Goal: Find specific page/section: Find specific page/section

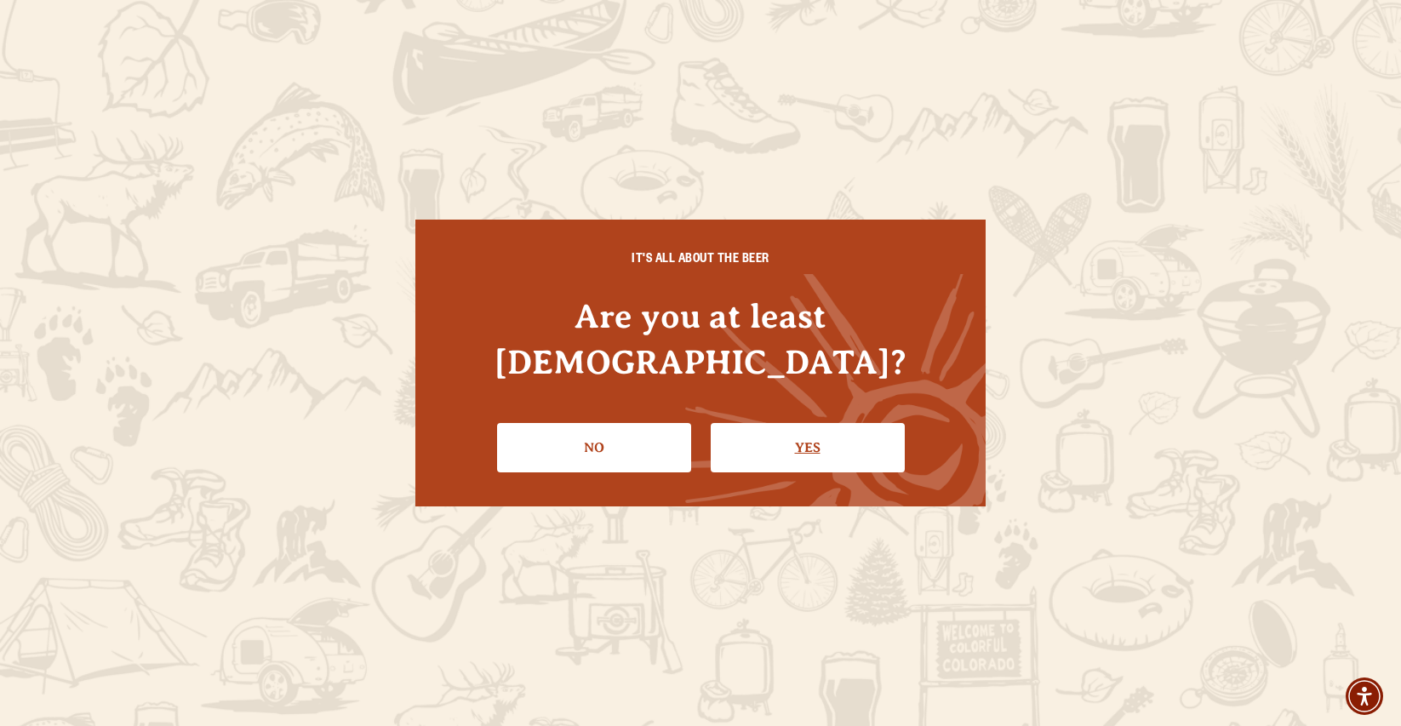
click at [793, 423] on link "Yes" at bounding box center [808, 447] width 194 height 49
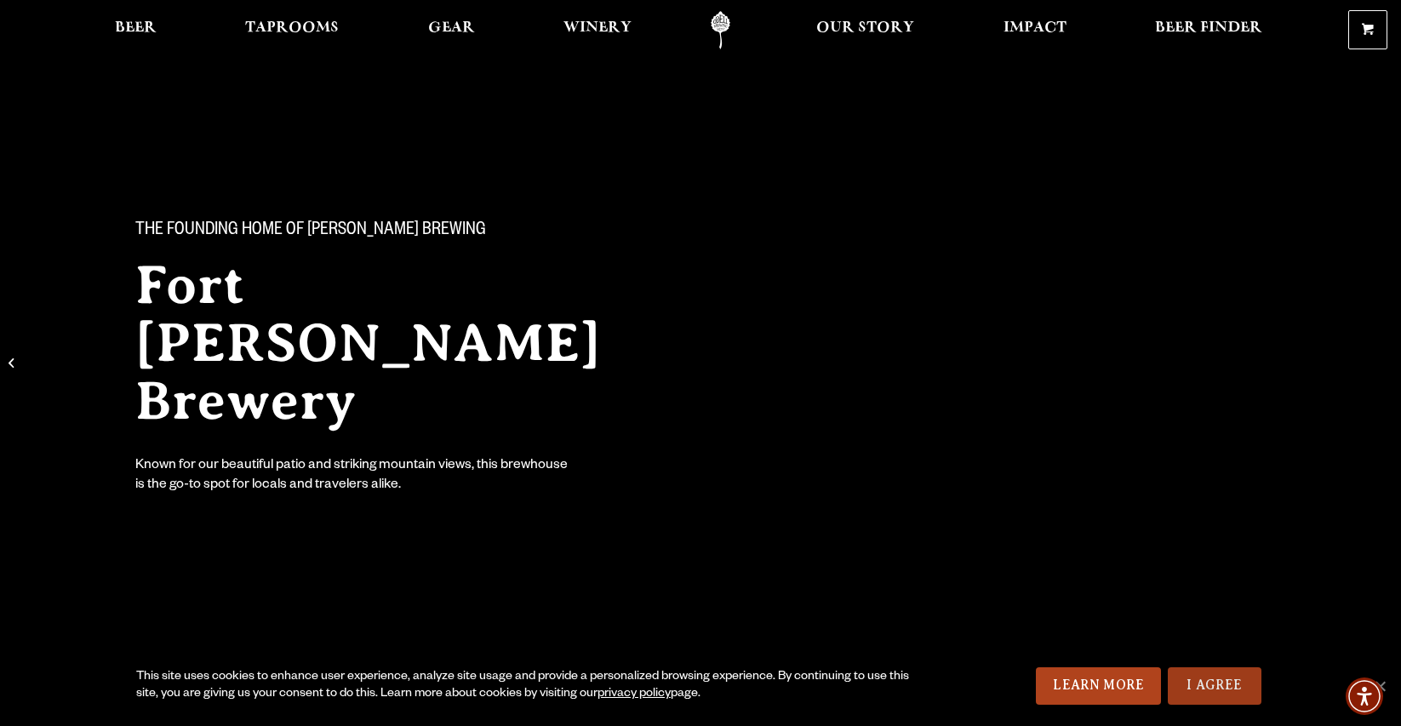
click at [1225, 677] on link "I Agree" at bounding box center [1215, 685] width 94 height 37
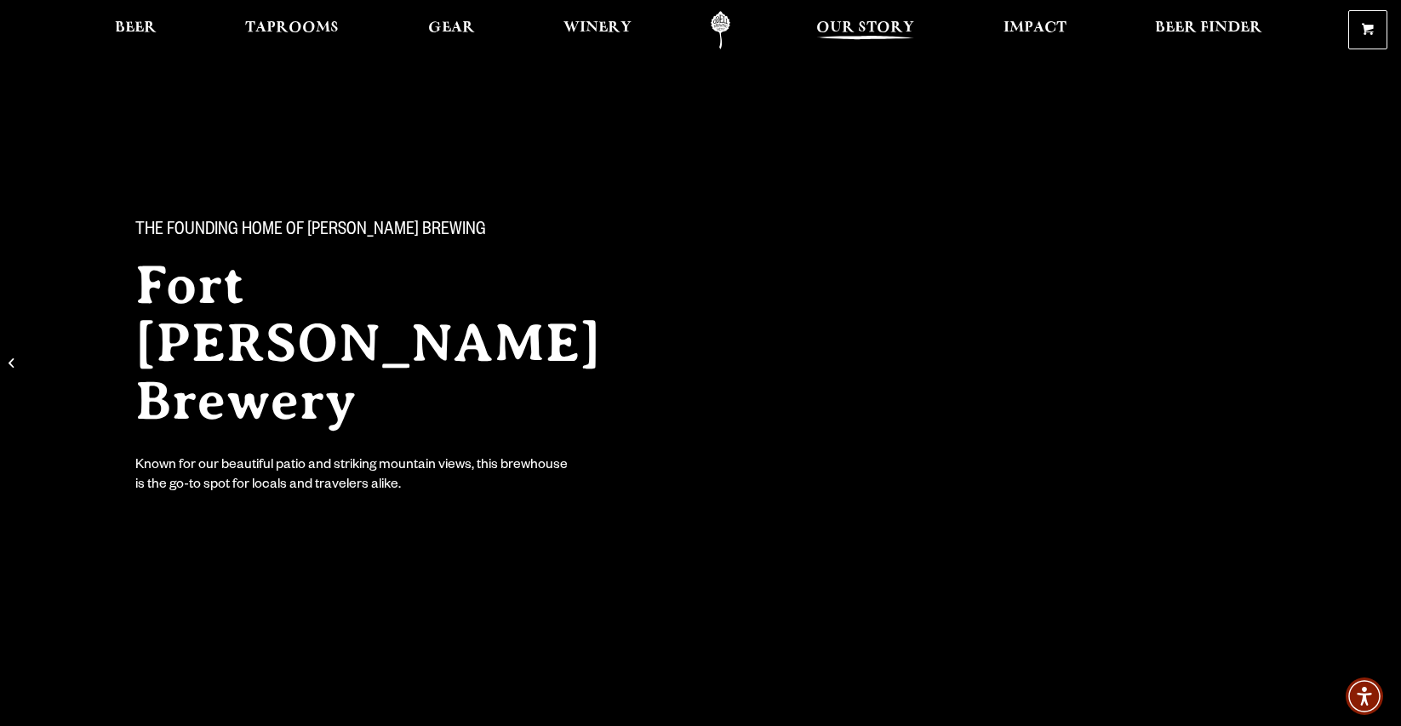
click at [862, 24] on span "Our Story" at bounding box center [865, 28] width 98 height 14
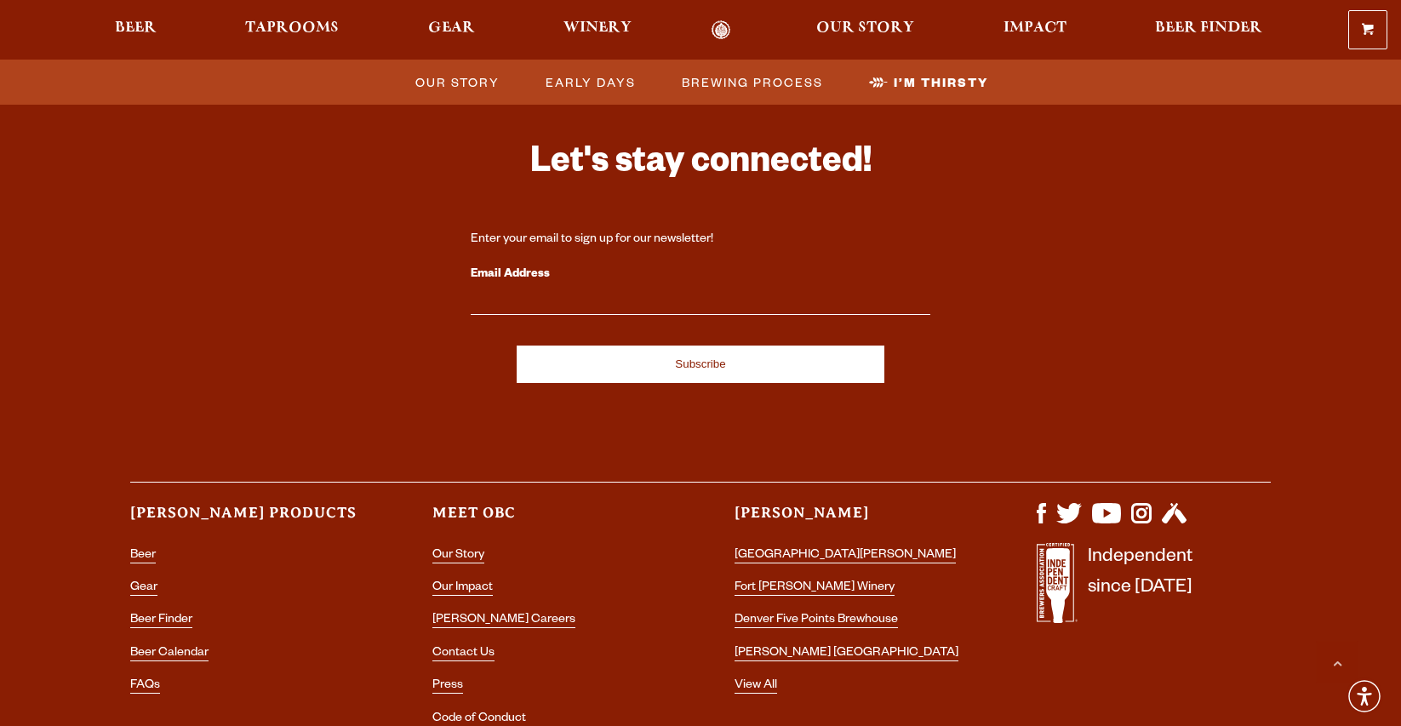
scroll to position [5708, 0]
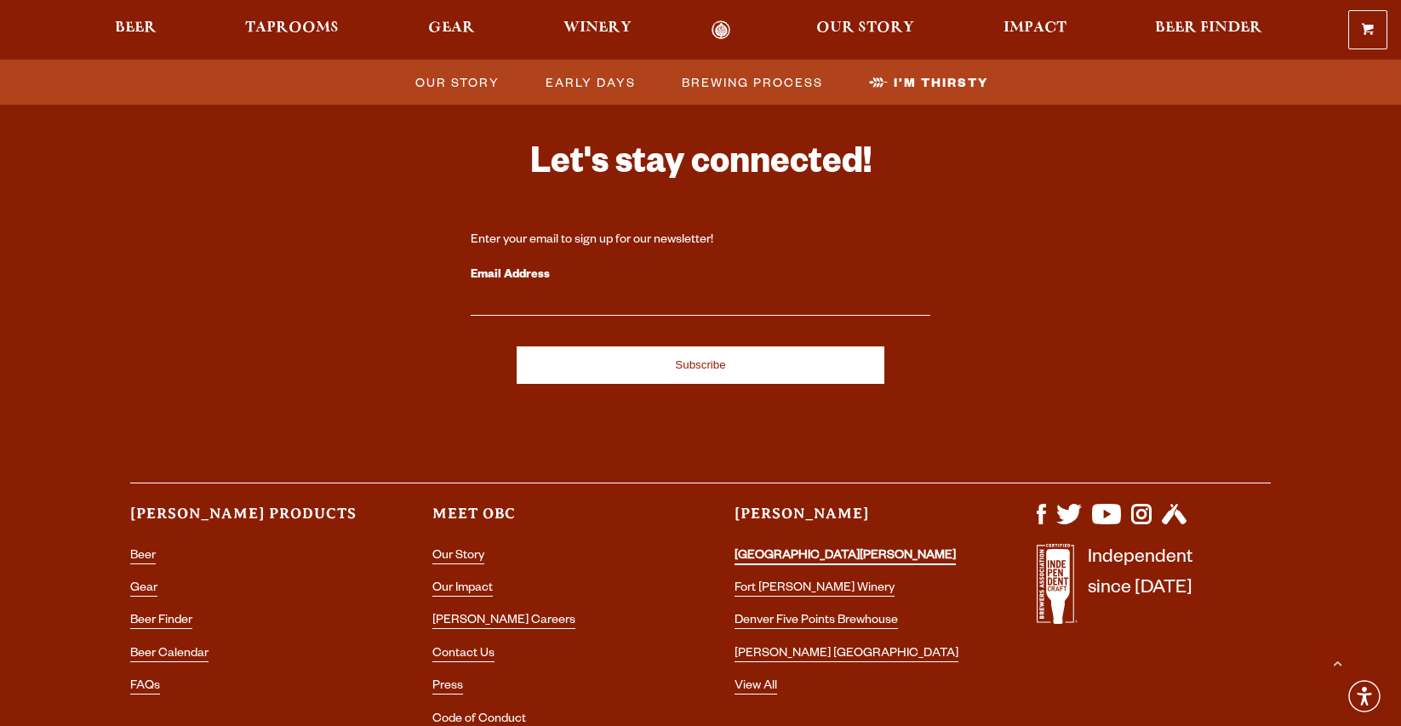
click at [769, 550] on link "[GEOGRAPHIC_DATA][PERSON_NAME]" at bounding box center [845, 557] width 221 height 15
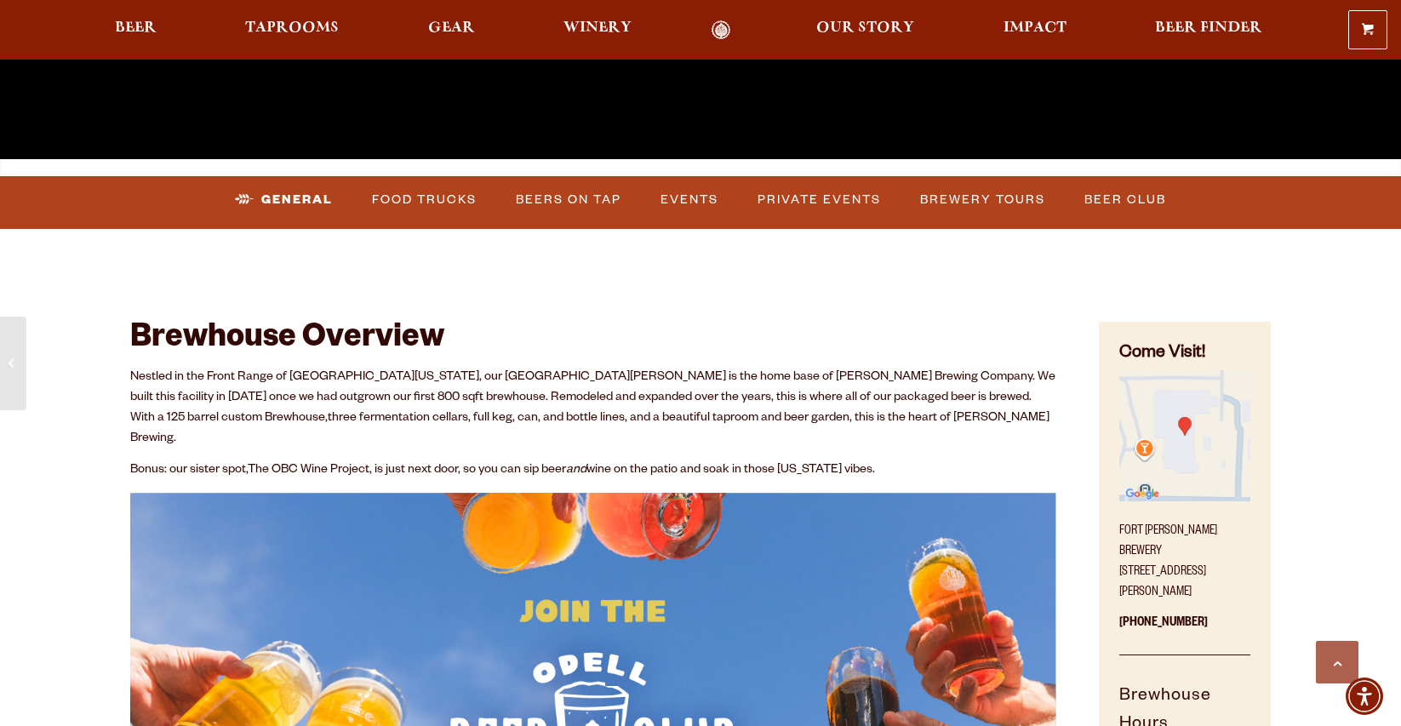
scroll to position [632, 0]
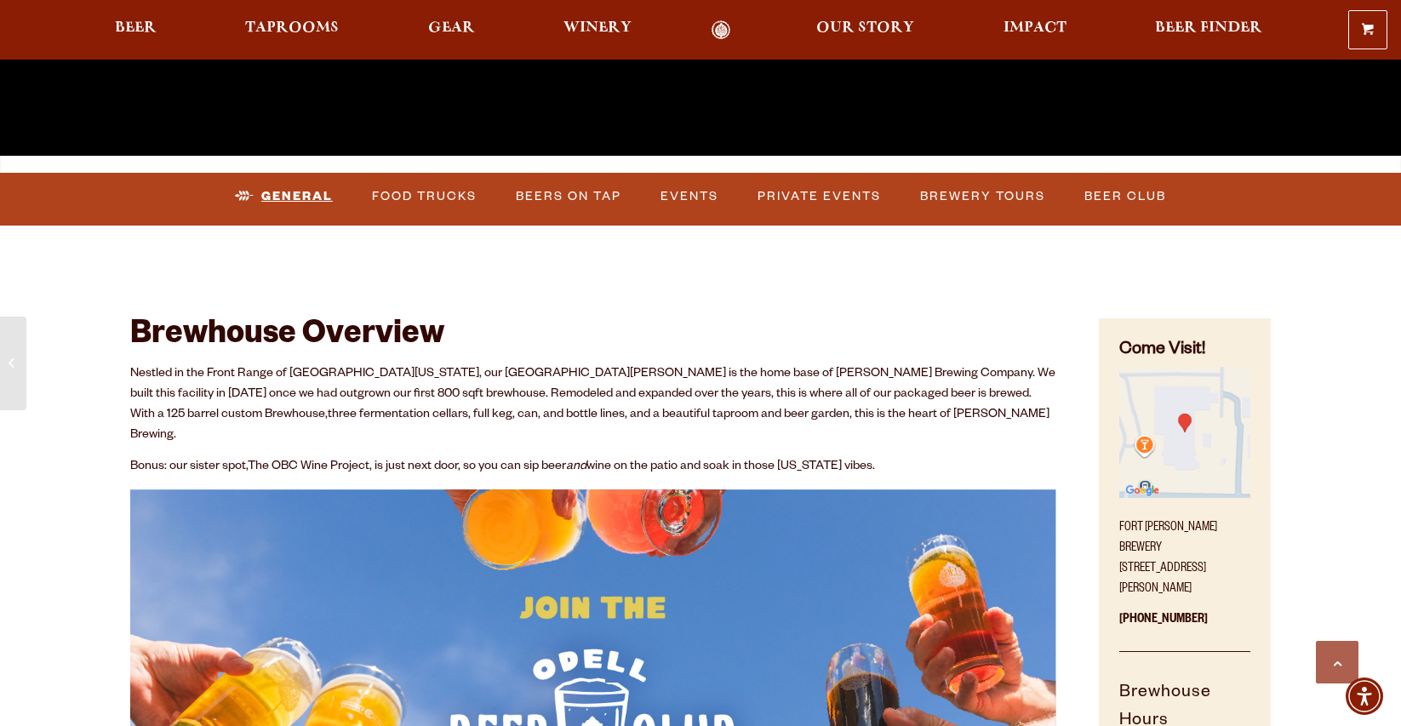
click at [295, 192] on link "General" at bounding box center [284, 196] width 112 height 39
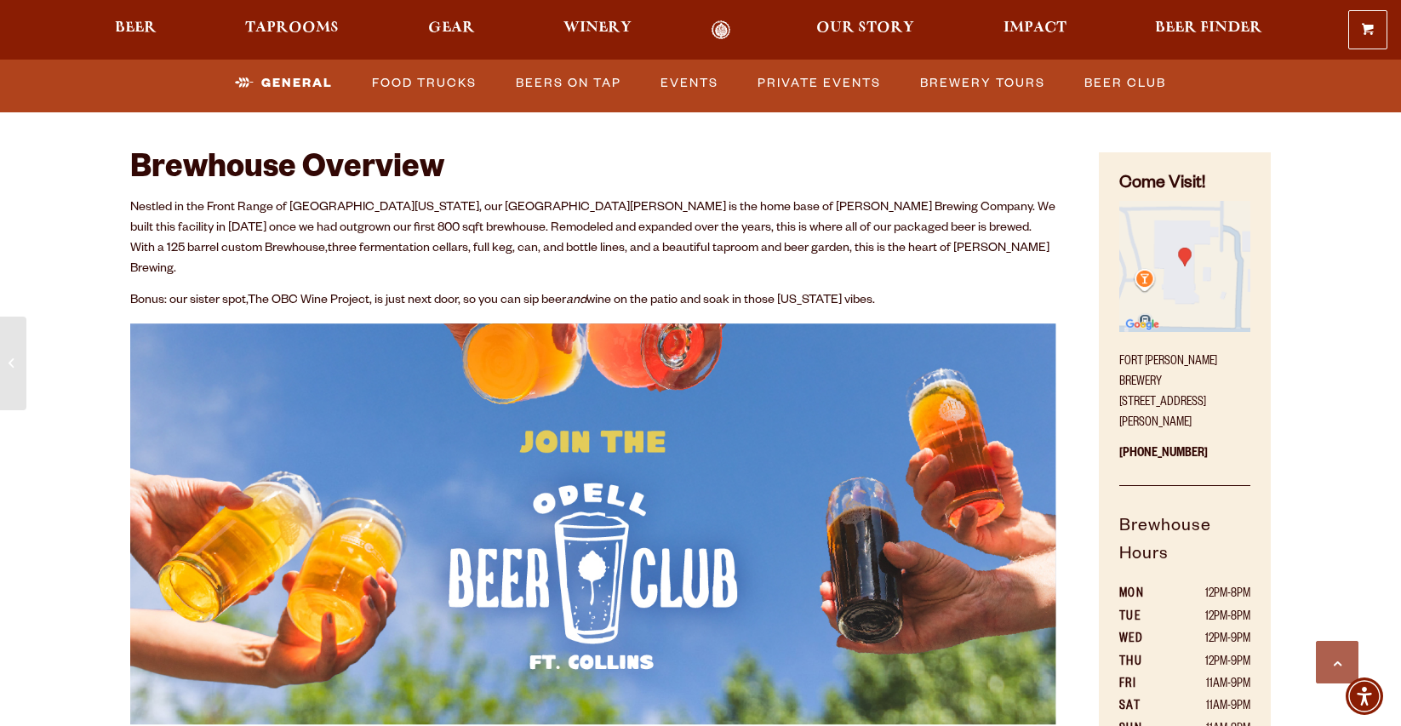
scroll to position [800, 0]
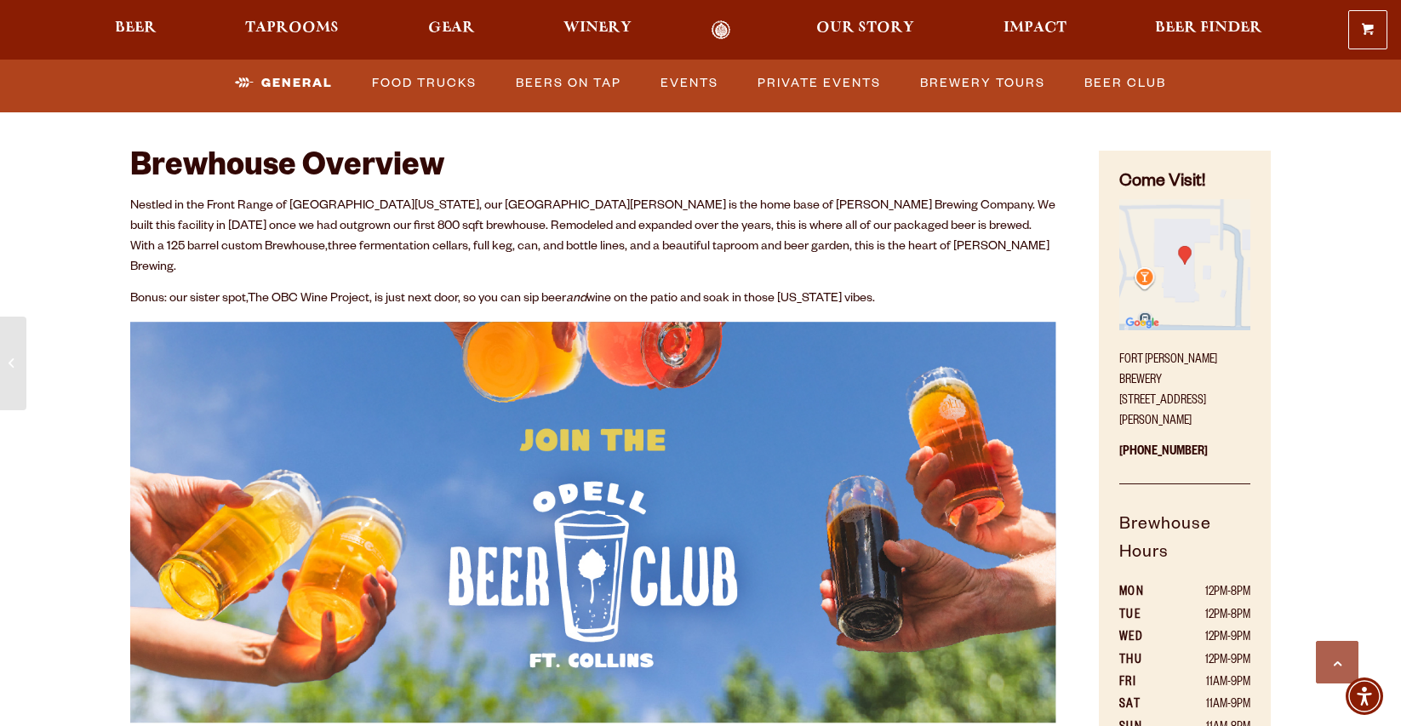
click at [723, 27] on link "Odell Home" at bounding box center [721, 30] width 64 height 20
